Goal: Information Seeking & Learning: Learn about a topic

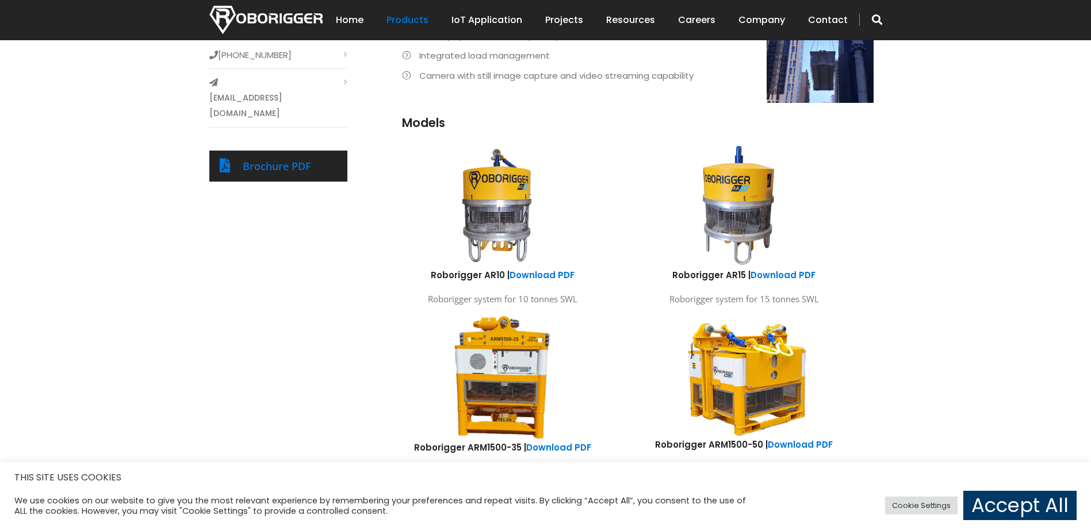
scroll to position [575, 0]
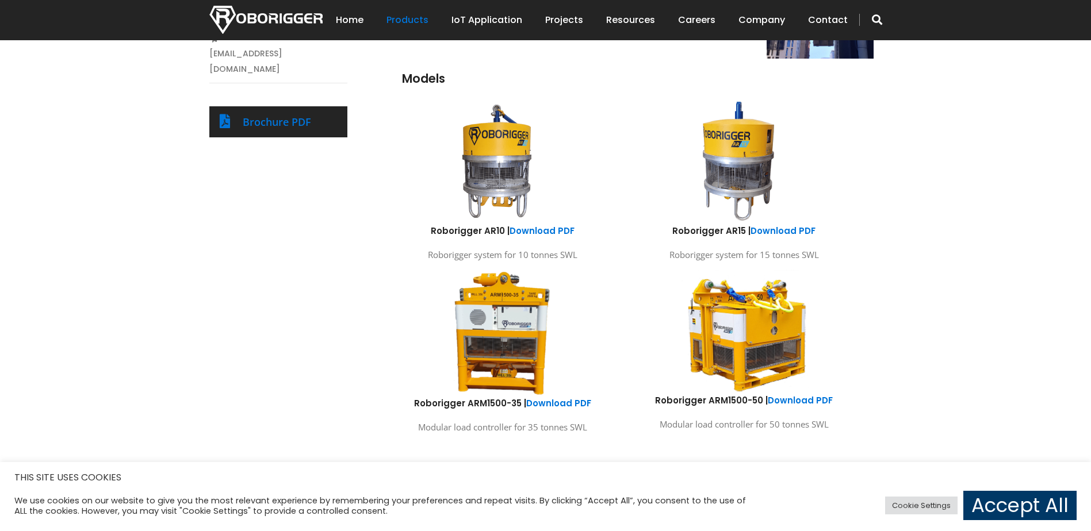
click at [70, 396] on div "Products Roborigger Units Hooks, Cameras & Accessories Specialised Spreader & L…" at bounding box center [545, 133] width 1091 height 729
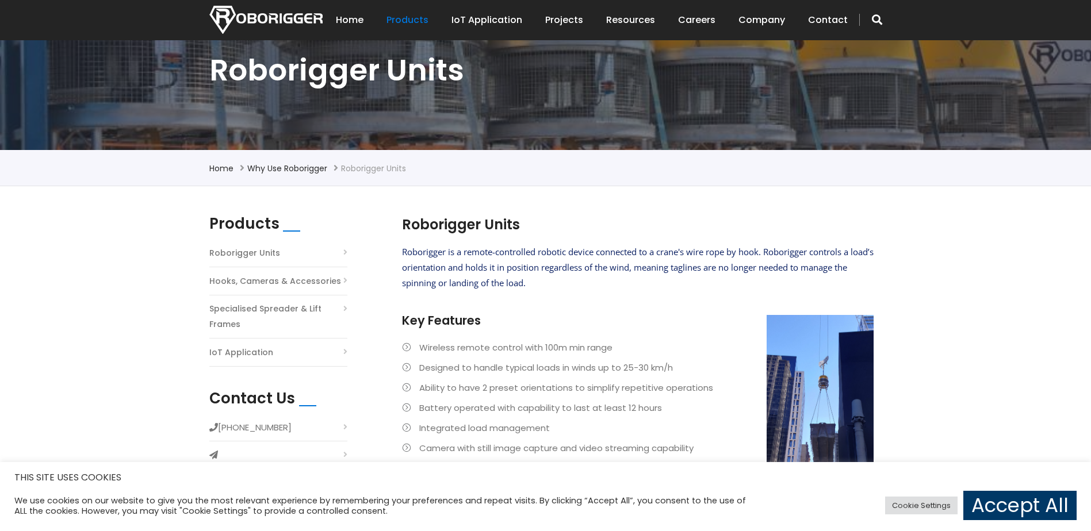
scroll to position [58, 0]
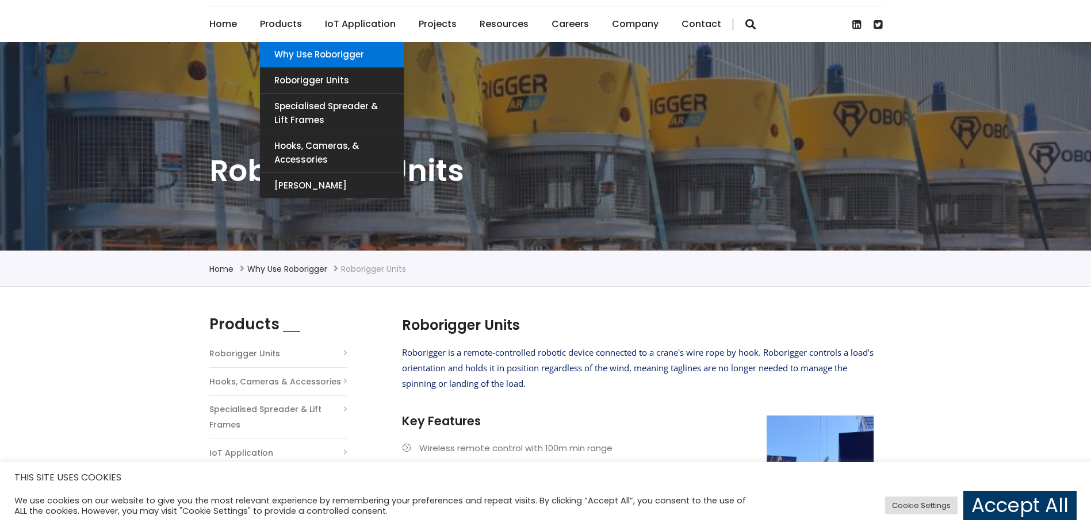
click at [302, 59] on link "Why use Roborigger" at bounding box center [332, 54] width 144 height 25
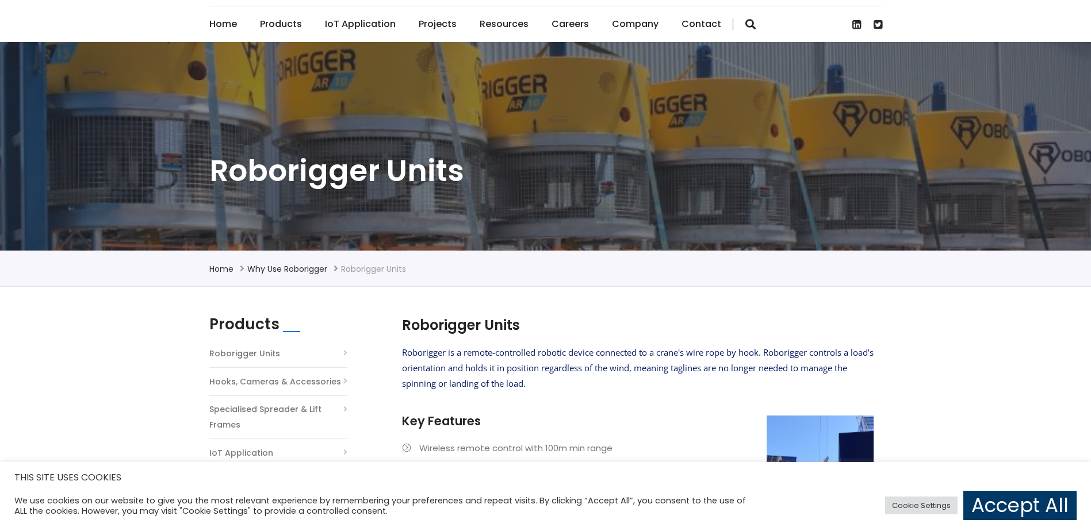
click at [493, 442] on li "Wireless remote control with 100m min range" at bounding box center [638, 449] width 472 height 16
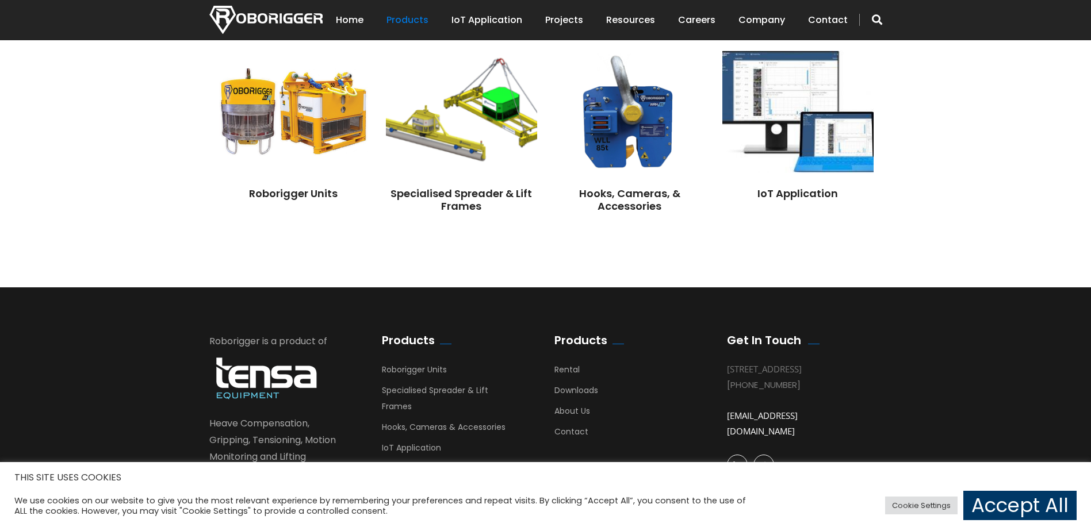
scroll to position [1018, 0]
